Goal: Navigation & Orientation: Find specific page/section

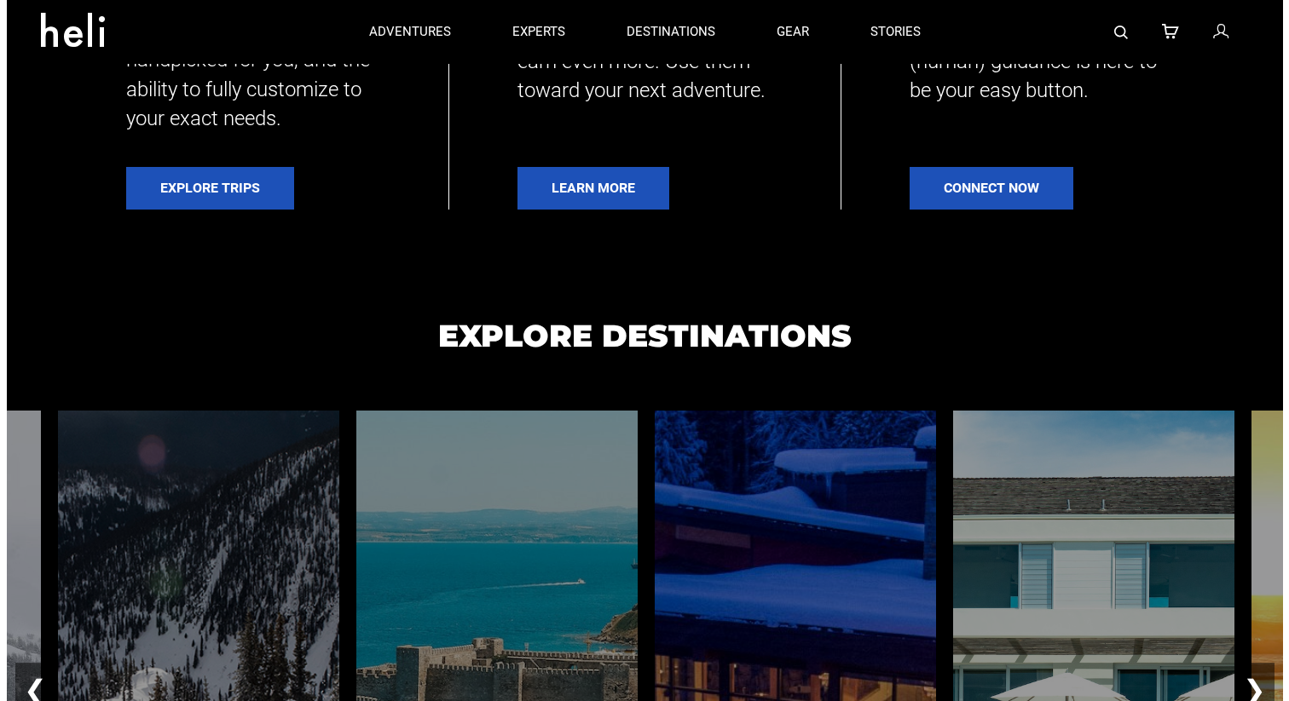
scroll to position [649, 0]
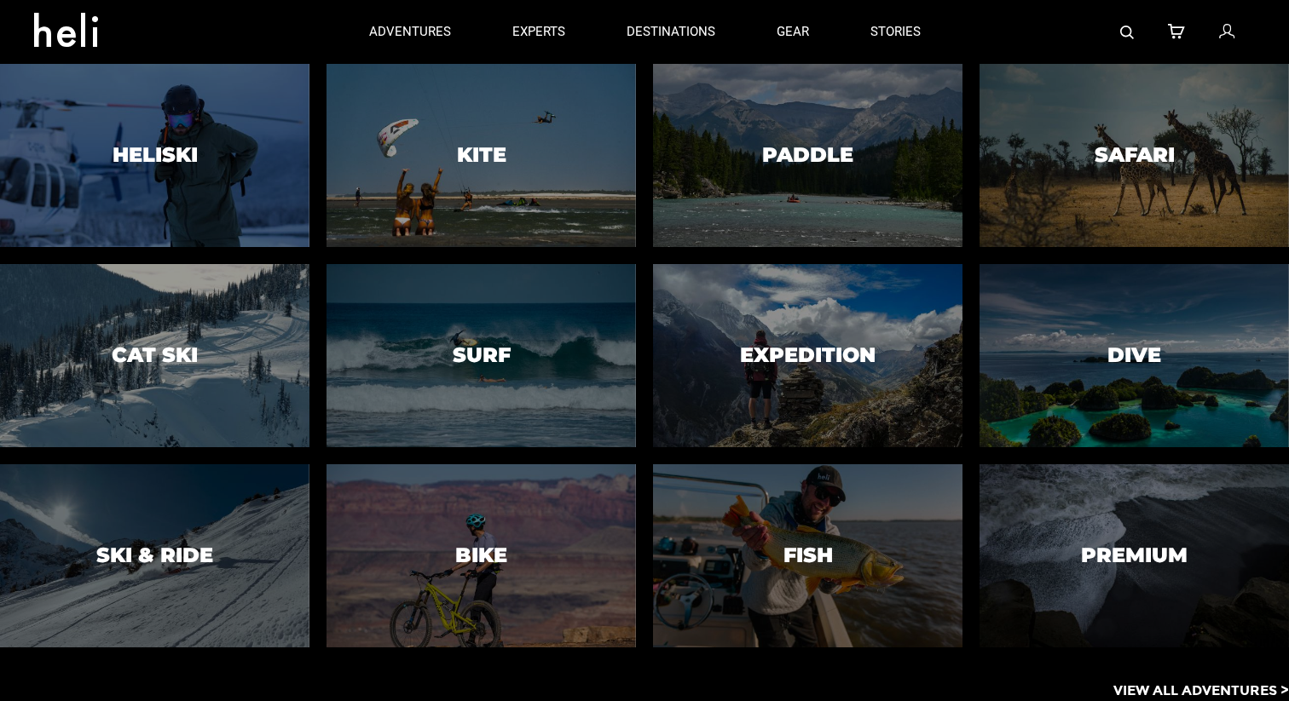
click at [1128, 696] on p "View All Adventures >" at bounding box center [1201, 692] width 176 height 20
click at [1126, 688] on p "View All Adventures >" at bounding box center [1201, 692] width 176 height 20
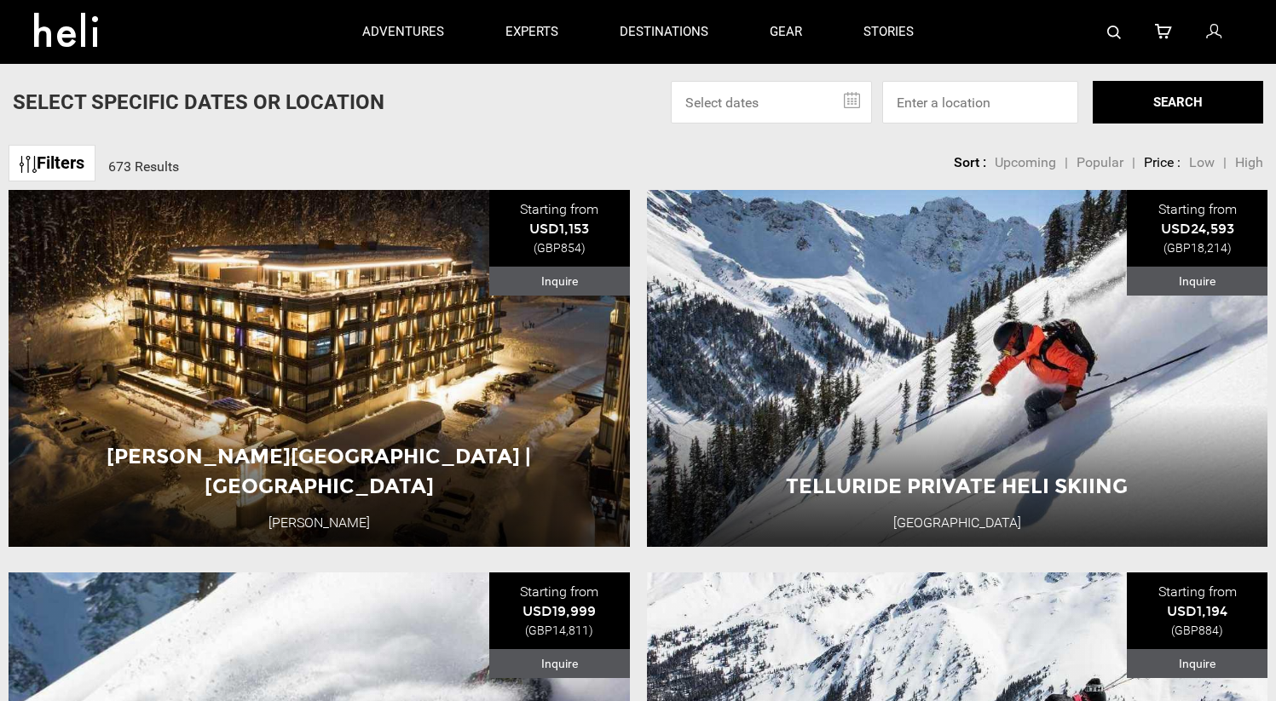
click at [1111, 36] on img at bounding box center [1114, 33] width 14 height 14
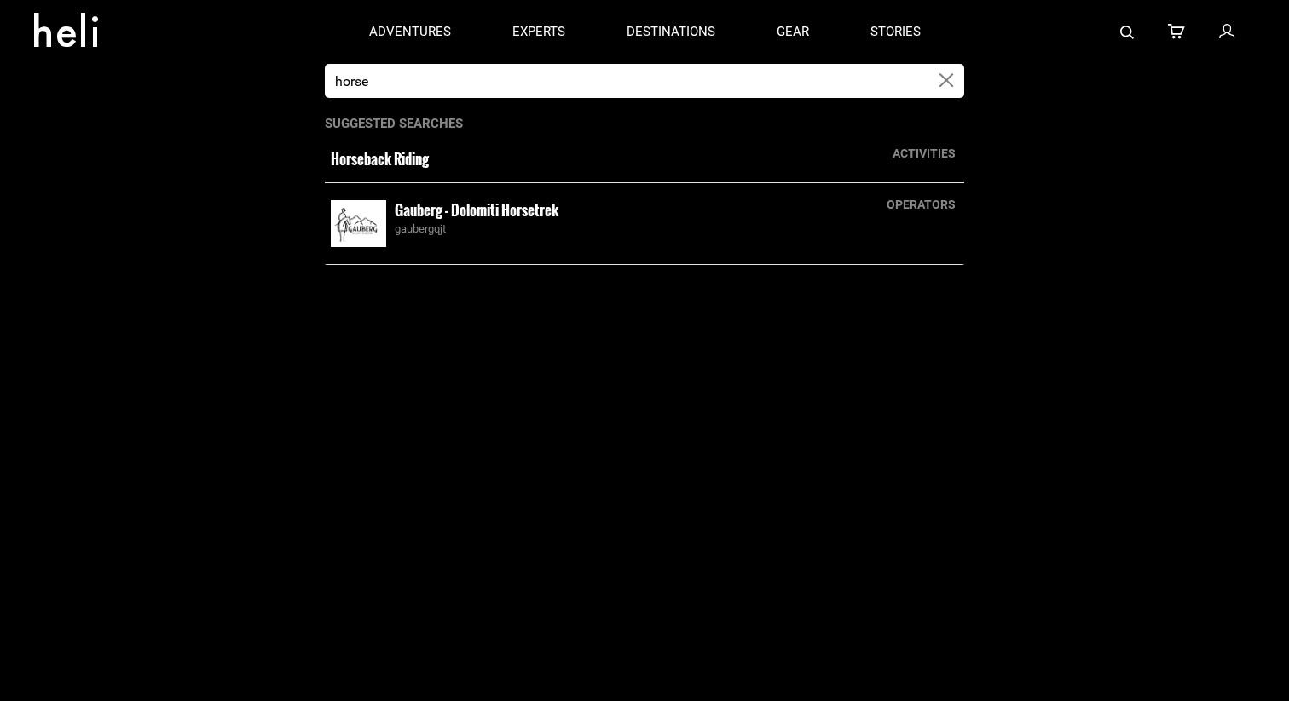
type input "horse"
click at [435, 213] on small "Gauberg - Dolomiti Horsetrek" at bounding box center [477, 209] width 164 height 21
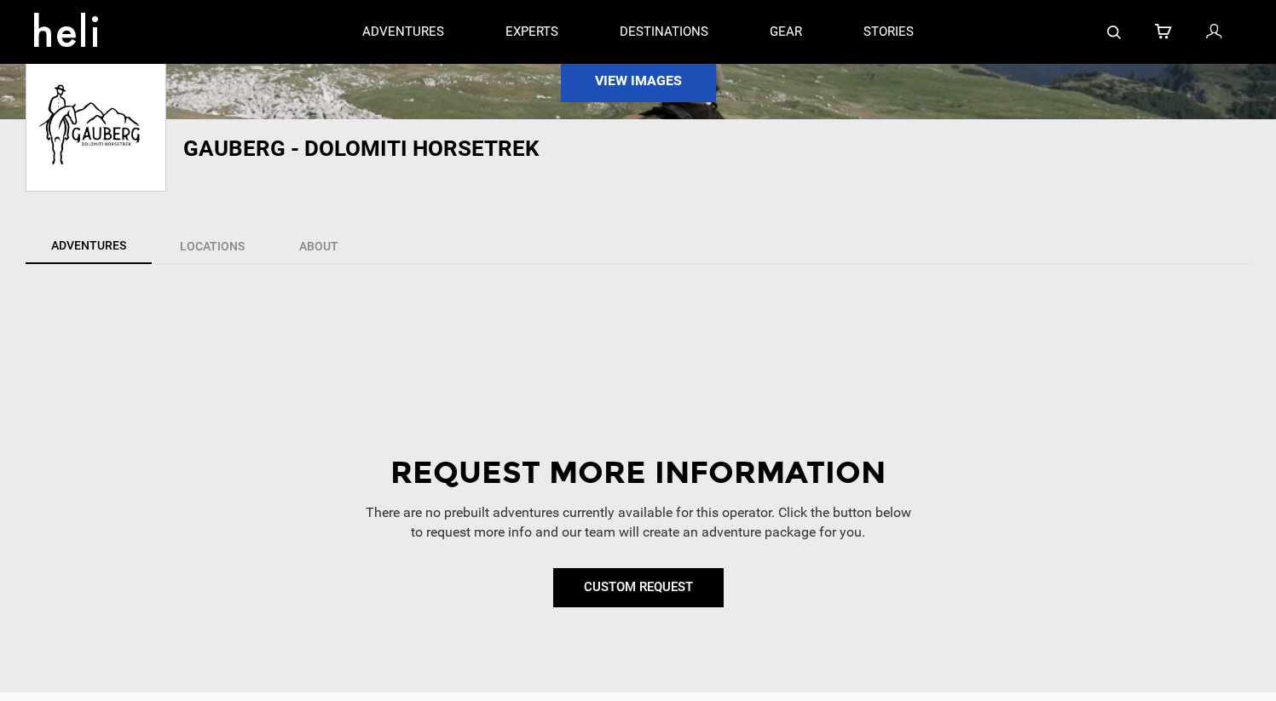
scroll to position [113, 0]
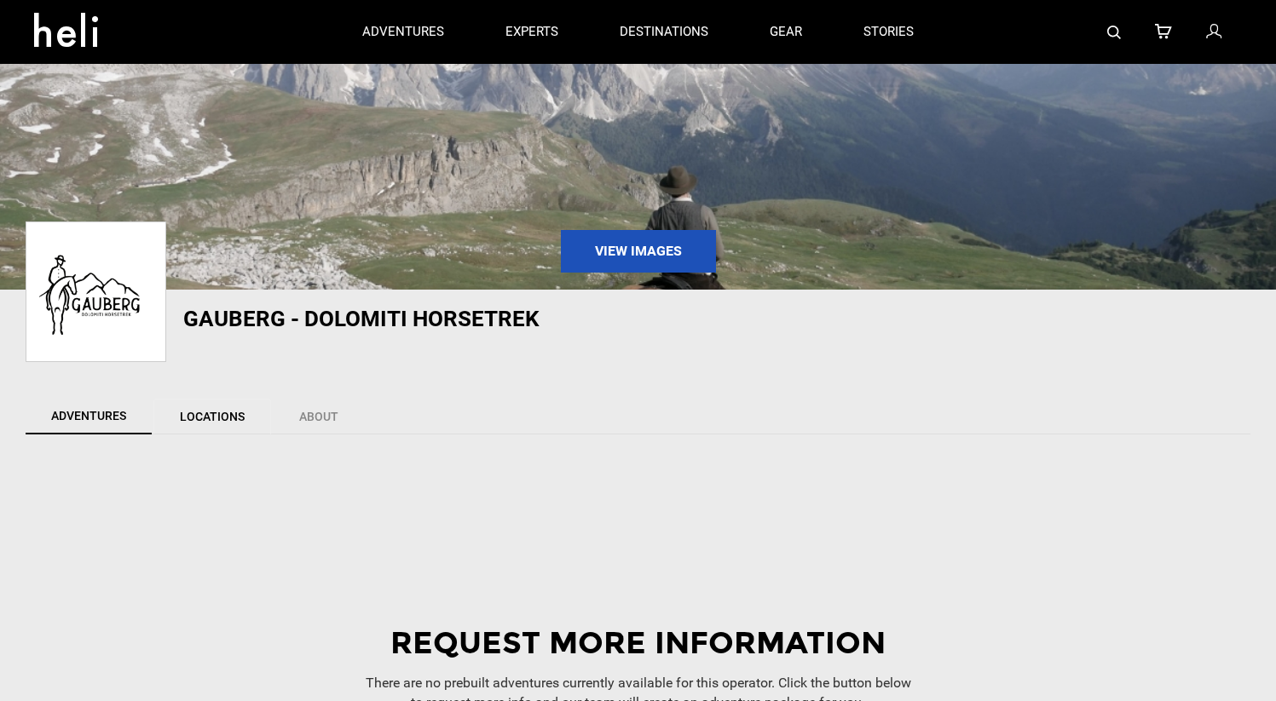
click at [271, 420] on link "Locations" at bounding box center [212, 417] width 118 height 36
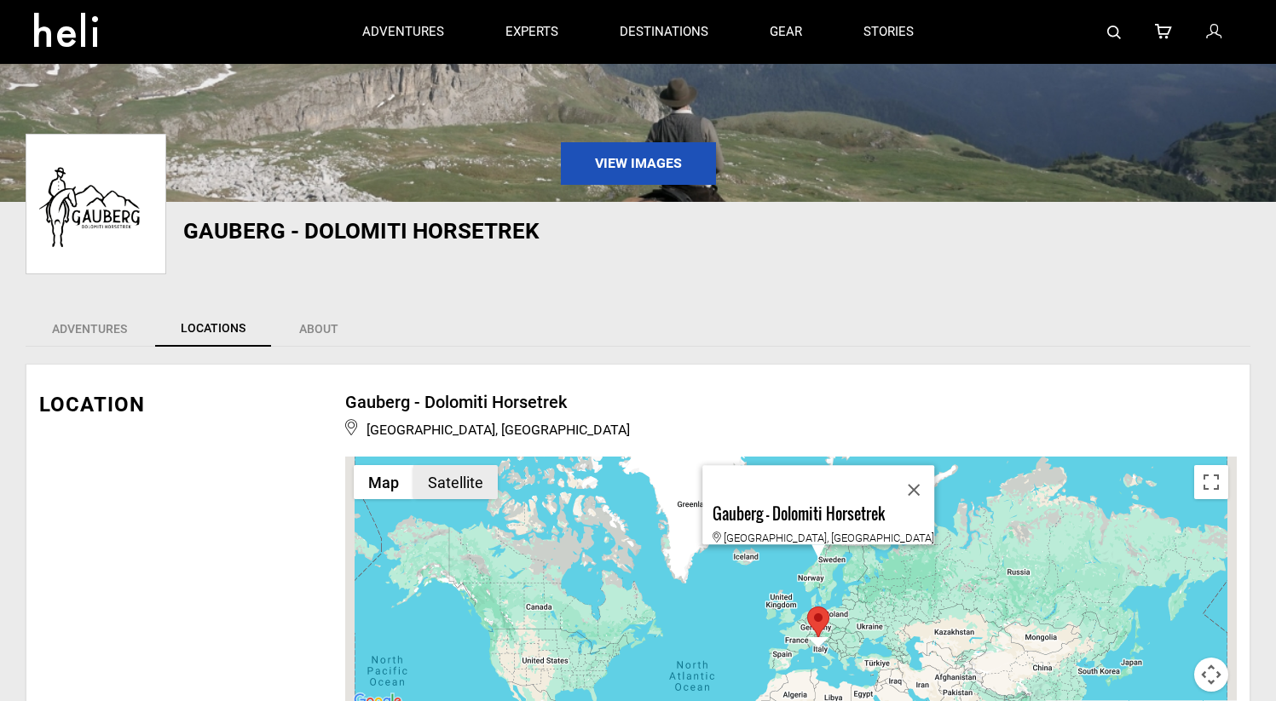
scroll to position [0, 0]
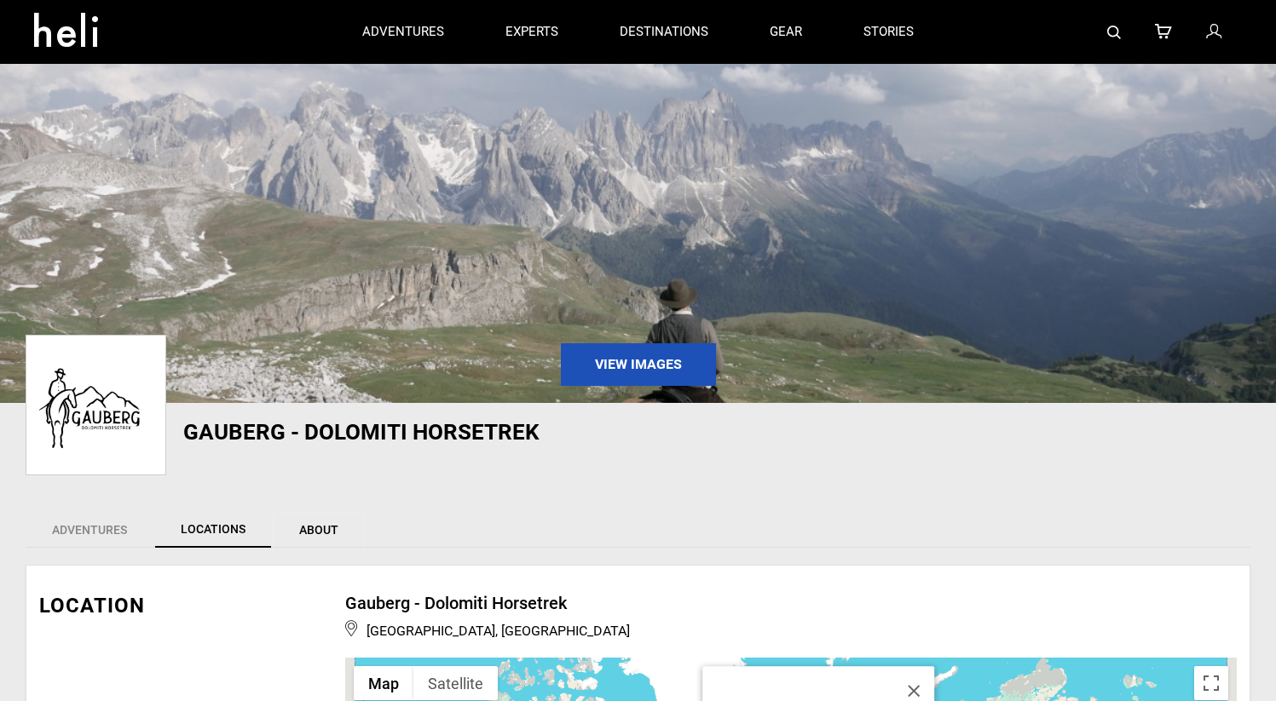
click at [365, 539] on link "About" at bounding box center [319, 530] width 92 height 36
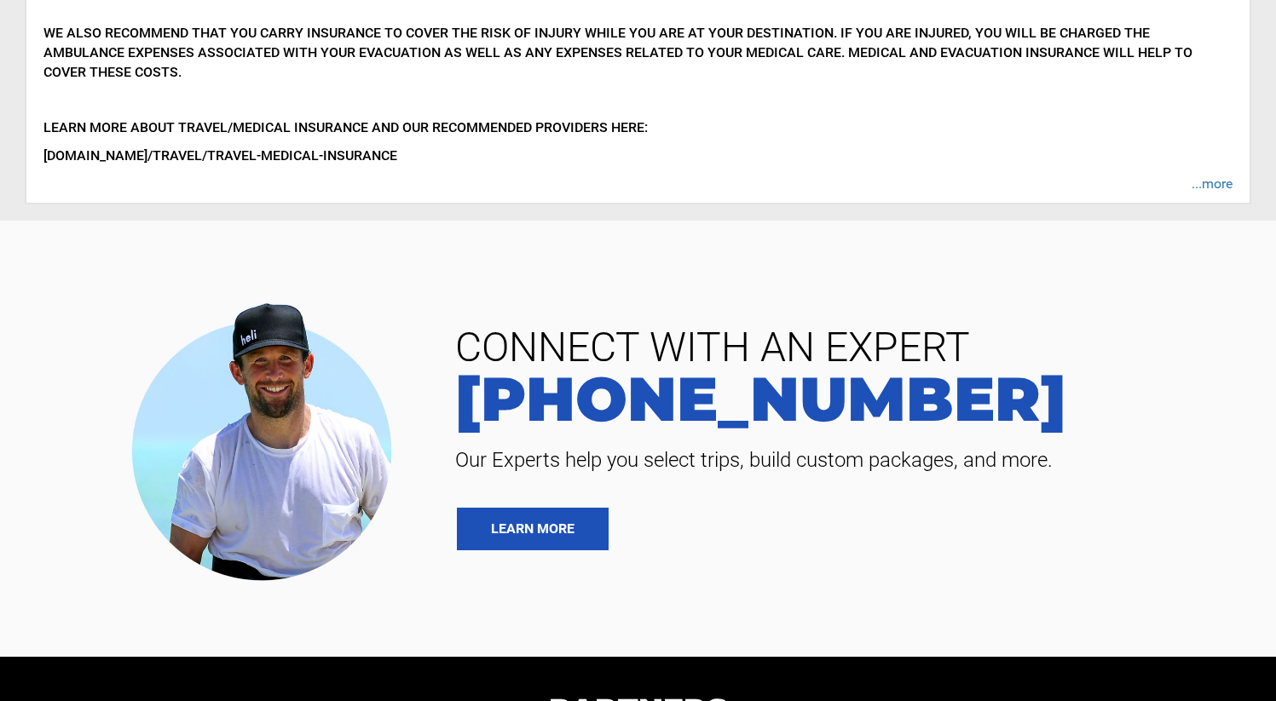
scroll to position [1182, 0]
